Goal: Task Accomplishment & Management: Use online tool/utility

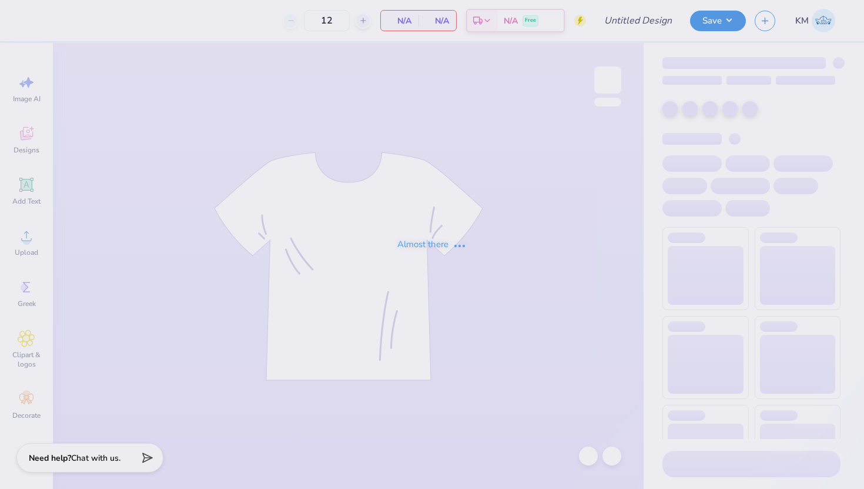
type input "delta zeta philo draft 2025"
type input "256"
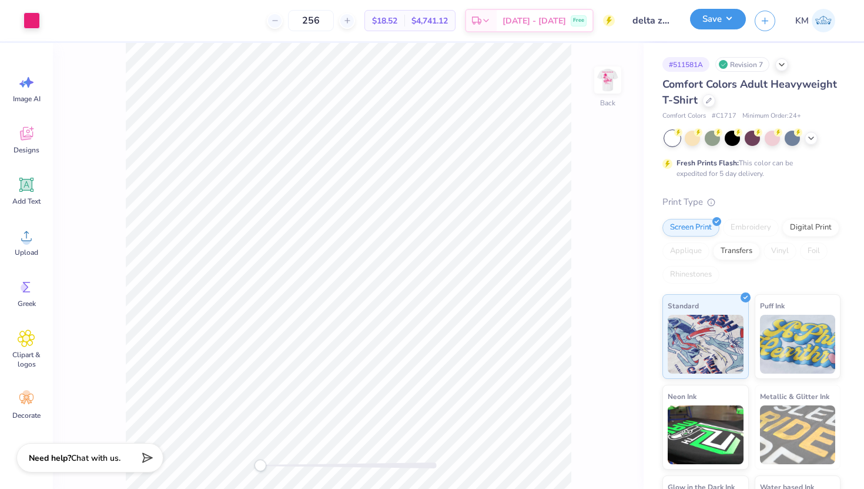
click at [734, 24] on button "Save" at bounding box center [718, 19] width 56 height 21
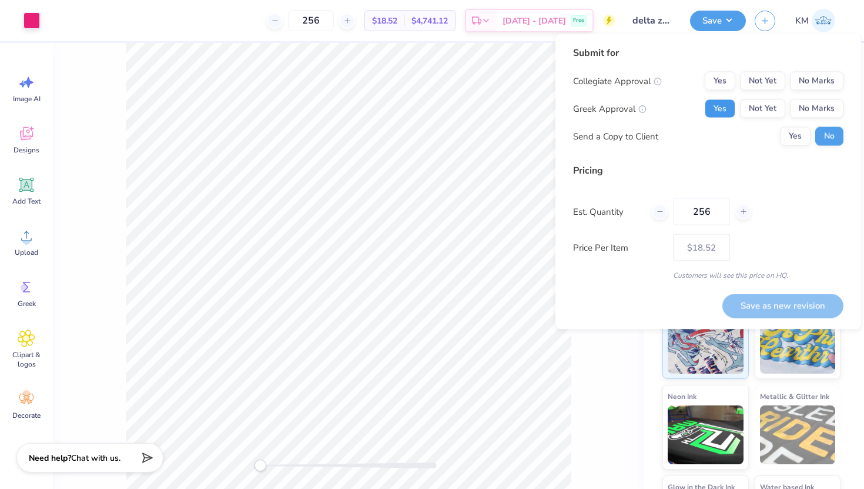
click at [731, 103] on button "Yes" at bounding box center [720, 108] width 31 height 19
click at [810, 85] on button "No Marks" at bounding box center [817, 81] width 54 height 19
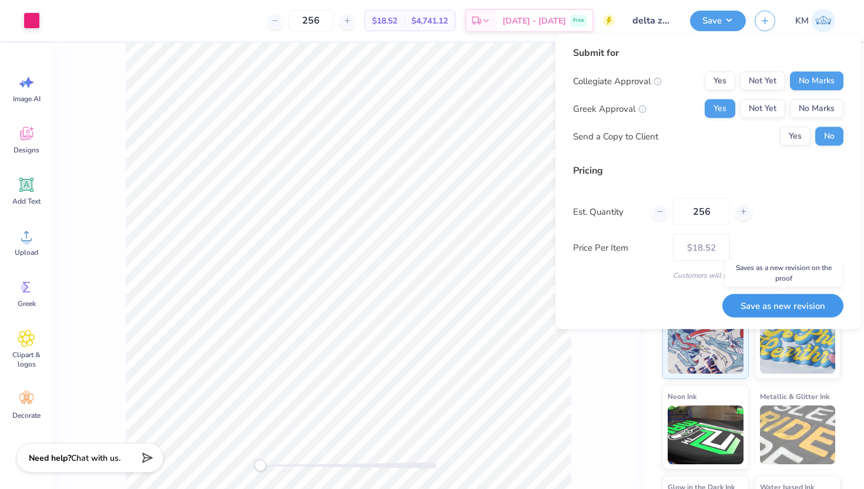
click at [754, 306] on button "Save as new revision" at bounding box center [783, 305] width 121 height 24
type input "$18.52"
